Goal: Task Accomplishment & Management: Complete application form

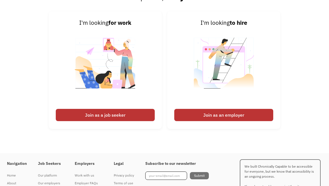
scroll to position [1320, 0]
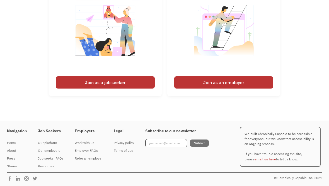
click at [108, 80] on div "Join as a job seeker" at bounding box center [105, 82] width 99 height 12
click at [109, 83] on div "Join as a job seeker" at bounding box center [105, 82] width 99 height 12
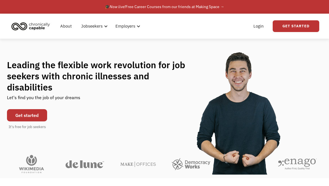
scroll to position [0, 0]
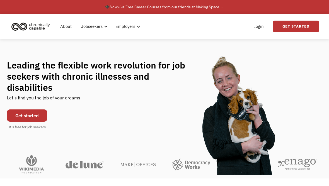
click at [31, 110] on link "Get started" at bounding box center [27, 115] width 40 height 12
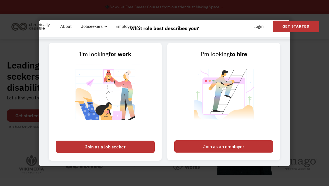
click at [121, 150] on div "Join as a job seeker" at bounding box center [105, 147] width 99 height 12
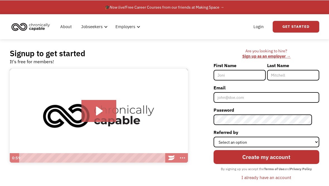
click at [248, 73] on input "First Name" at bounding box center [239, 75] width 52 height 11
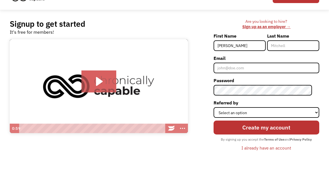
type input "[PERSON_NAME]"
click at [290, 70] on input "Last Name" at bounding box center [293, 75] width 52 height 11
type input "[PERSON_NAME]"
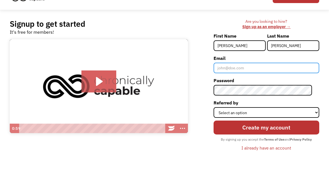
click at [258, 92] on input "Email" at bounding box center [266, 97] width 106 height 11
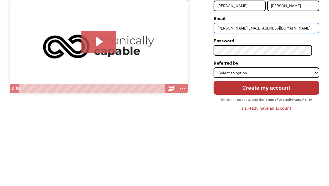
type input "[PERSON_NAME][EMAIL_ADDRESS][DOMAIN_NAME]"
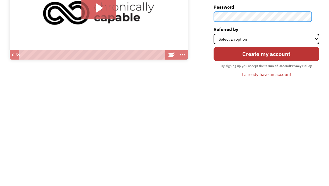
scroll to position [8, 0]
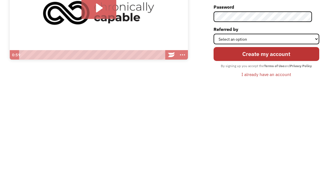
click at [272, 120] on label "Referred by" at bounding box center [266, 124] width 106 height 9
click at [272, 129] on select "Select an option Instagram Facebook Twitter Search Engine News Article Word of …" at bounding box center [266, 134] width 106 height 11
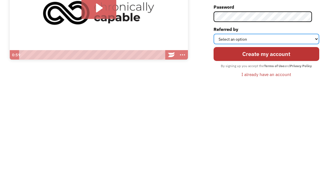
scroll to position [74, 0]
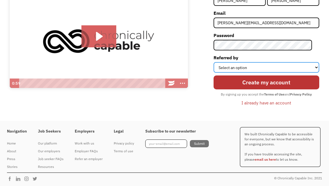
select select "Other"
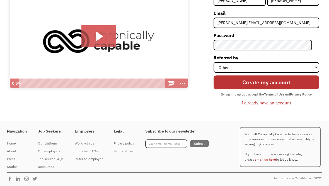
click at [289, 82] on input "Create my account" at bounding box center [266, 82] width 106 height 14
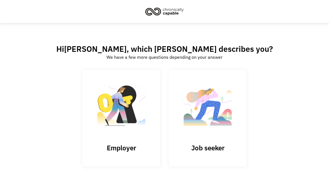
click at [223, 120] on img at bounding box center [208, 108] width 56 height 54
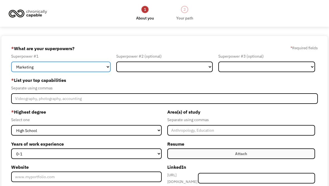
click at [103, 66] on select "Marketing Human Resources Finance Technology Operations Sales Industrial & Manu…" at bounding box center [60, 67] width 99 height 11
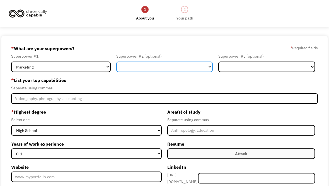
click at [208, 65] on select "Marketing Human Resources Finance Technology Operations Sales Industrial & Manu…" at bounding box center [164, 67] width 96 height 11
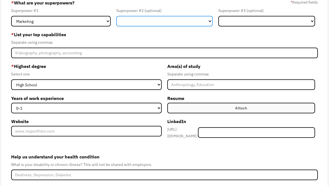
scroll to position [46, 0]
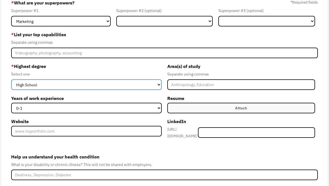
click at [158, 84] on select "High School Associates Bachelors Master's PhD" at bounding box center [86, 84] width 150 height 11
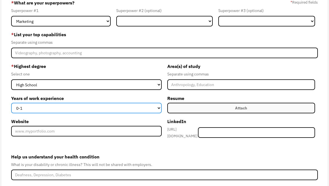
click at [157, 106] on select "0-1 2-4 5-10 11-15 15+" at bounding box center [86, 108] width 150 height 11
select select "15+"
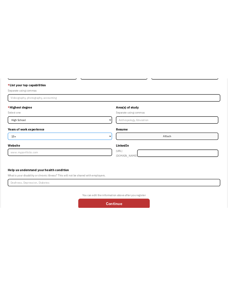
scroll to position [0, 0]
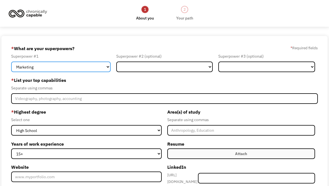
click at [100, 68] on select "Marketing Human Resources Finance Technology Operations Sales Industrial & Manu…" at bounding box center [60, 67] width 99 height 11
